Goal: Task Accomplishment & Management: Manage account settings

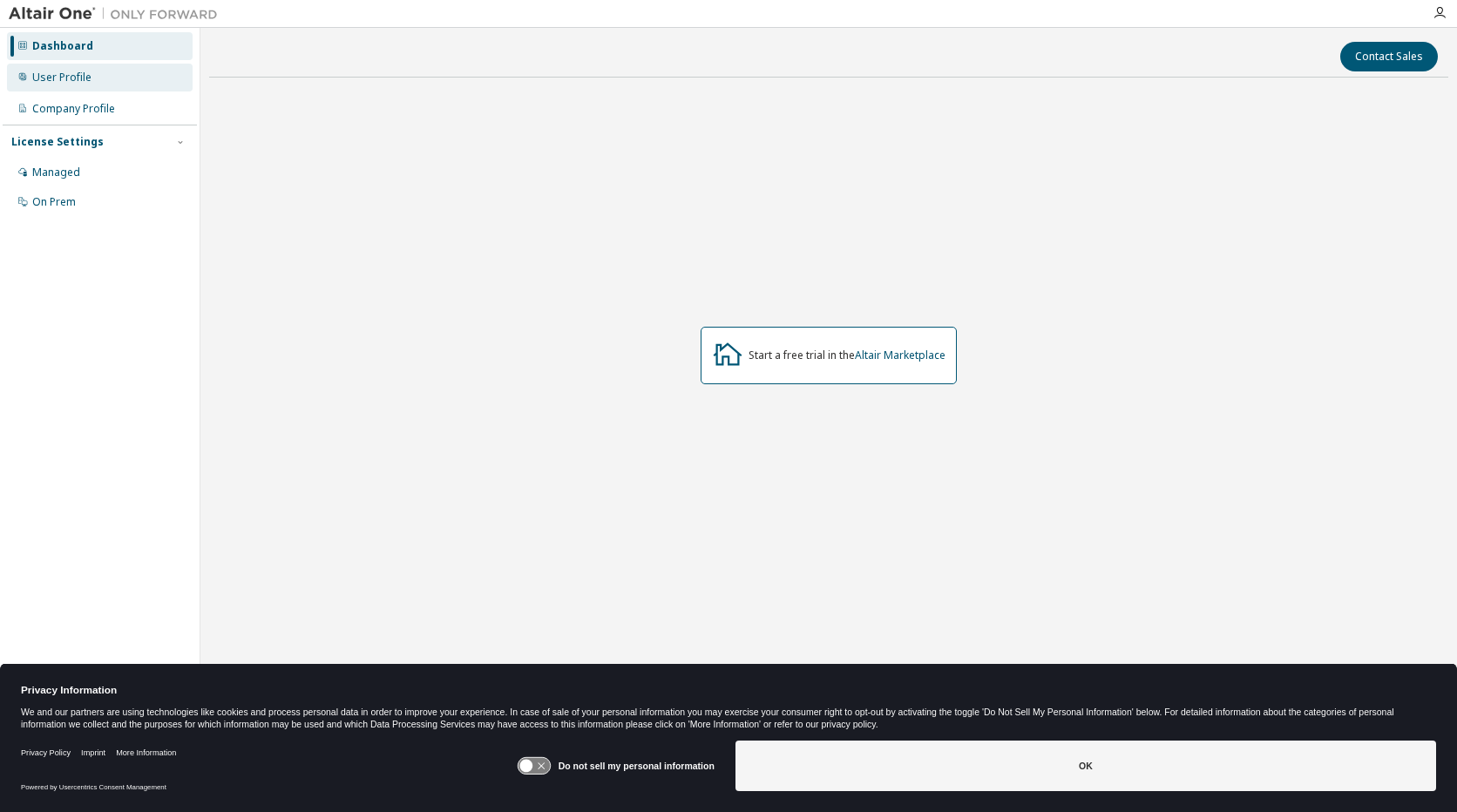
click at [62, 65] on div "User Profile" at bounding box center [100, 77] width 186 height 28
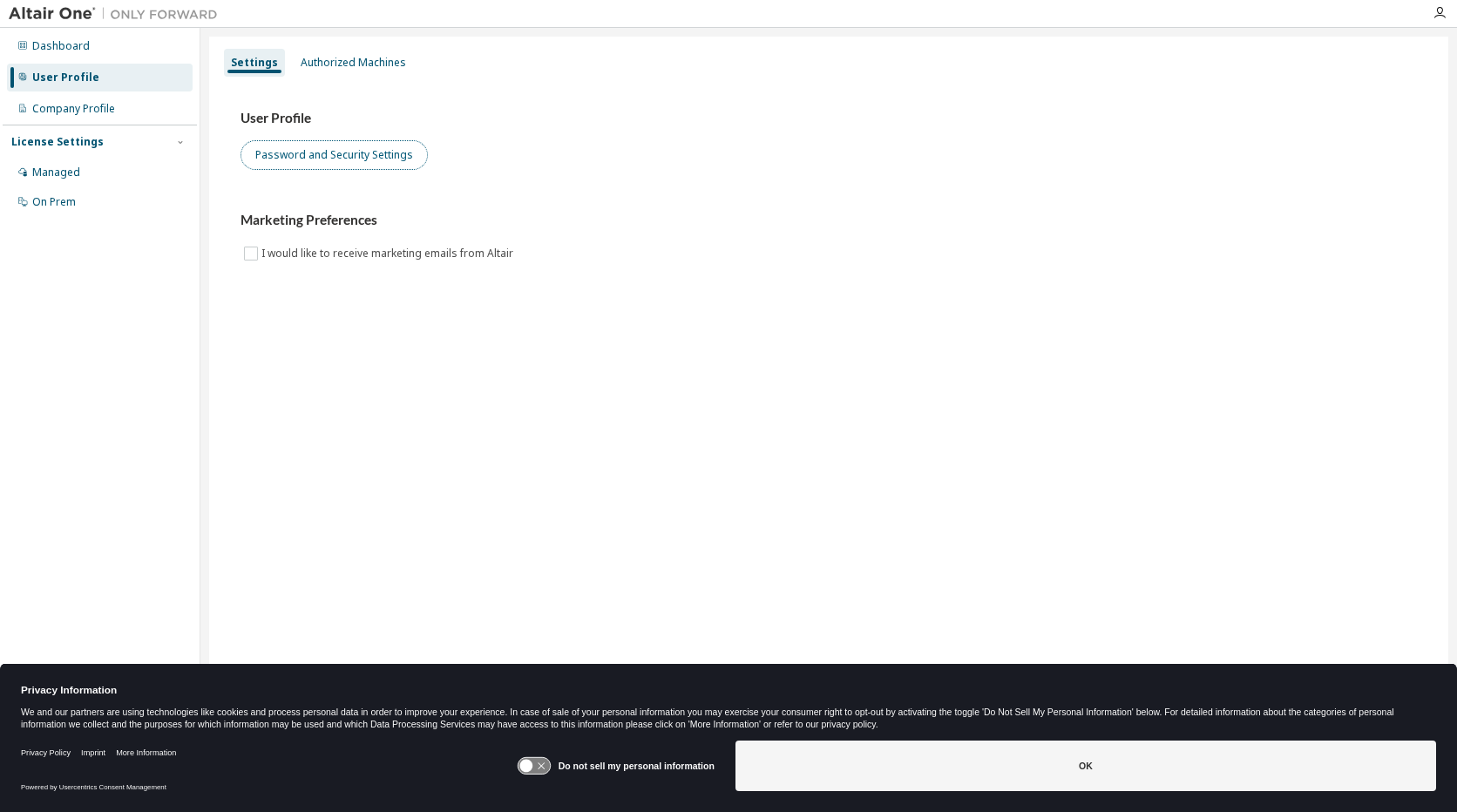
click at [347, 165] on button "Password and Security Settings" at bounding box center [334, 155] width 187 height 30
